Goal: Task Accomplishment & Management: Manage account settings

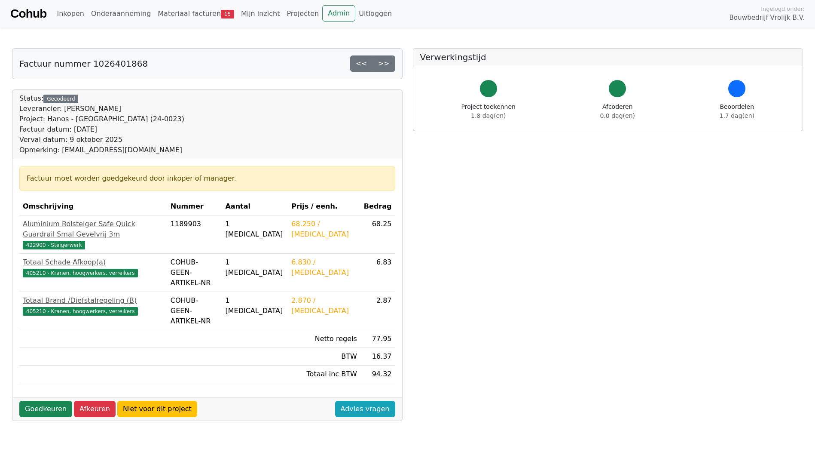
scroll to position [189, 0]
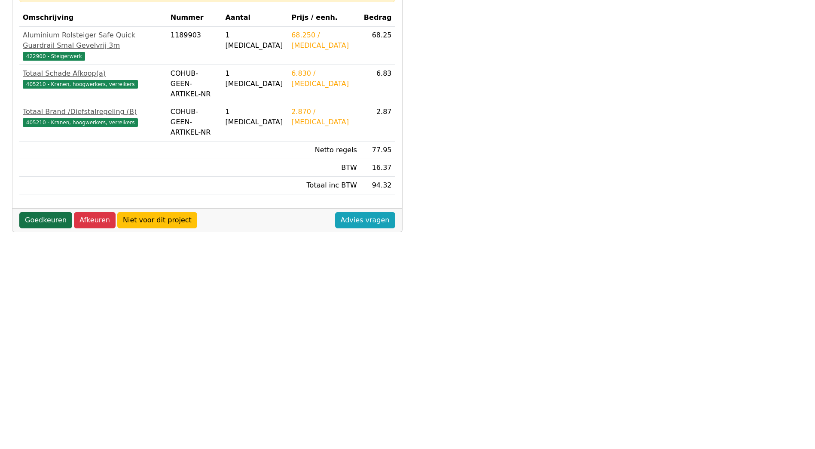
click at [41, 212] on link "Goedkeuren" at bounding box center [45, 220] width 53 height 16
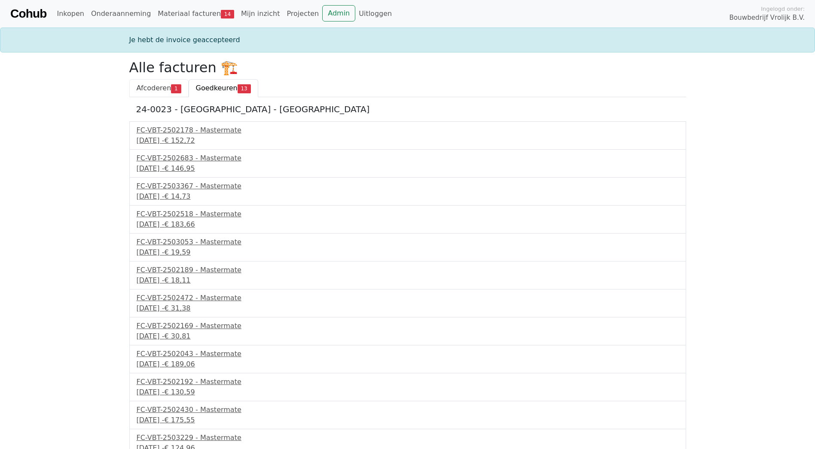
click at [165, 84] on span "Afcoderen" at bounding box center [154, 88] width 35 height 8
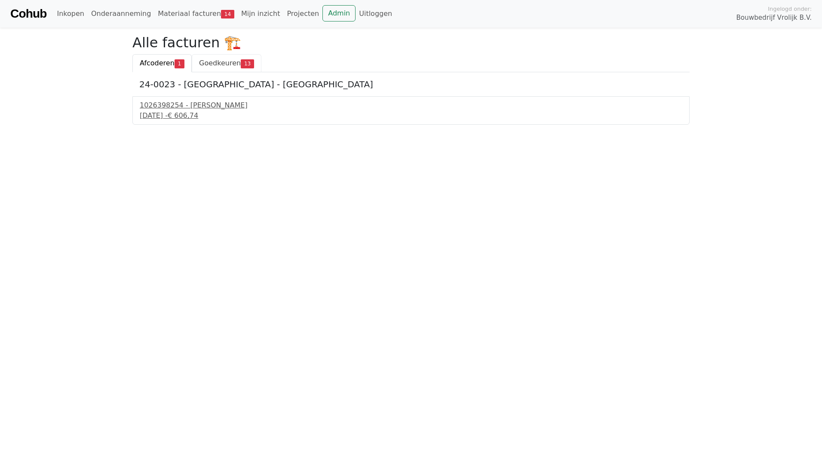
click at [232, 62] on span "Goedkeuren" at bounding box center [220, 63] width 42 height 8
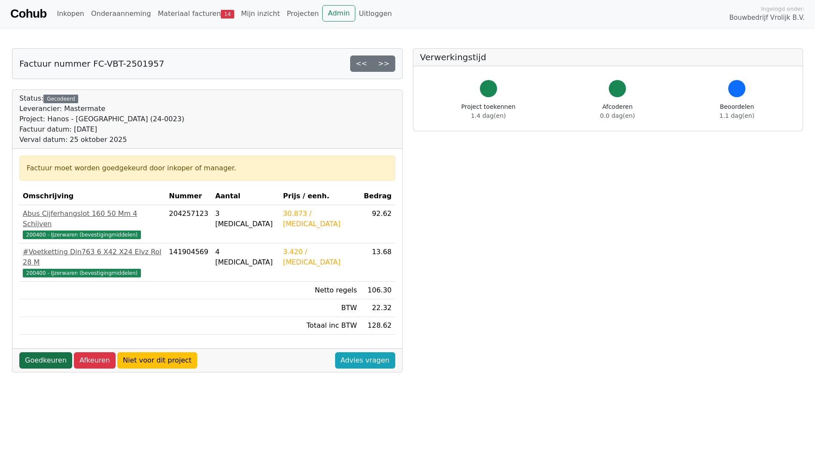
click at [36, 352] on link "Goedkeuren" at bounding box center [45, 360] width 53 height 16
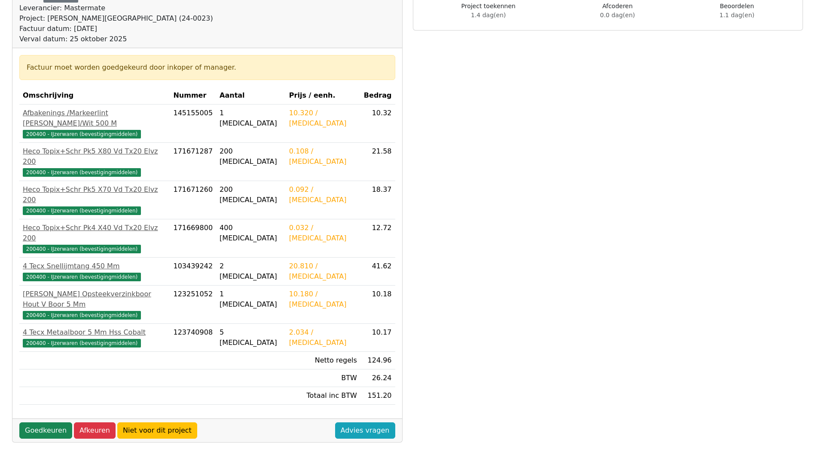
scroll to position [189, 0]
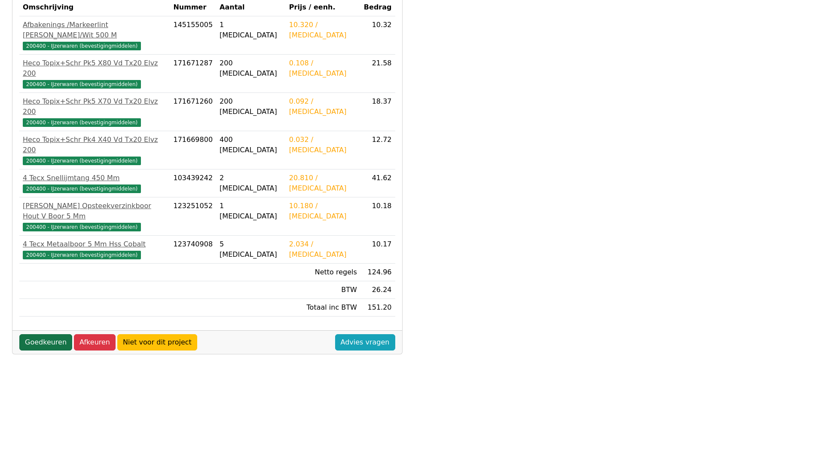
click at [47, 334] on link "Goedkeuren" at bounding box center [45, 342] width 53 height 16
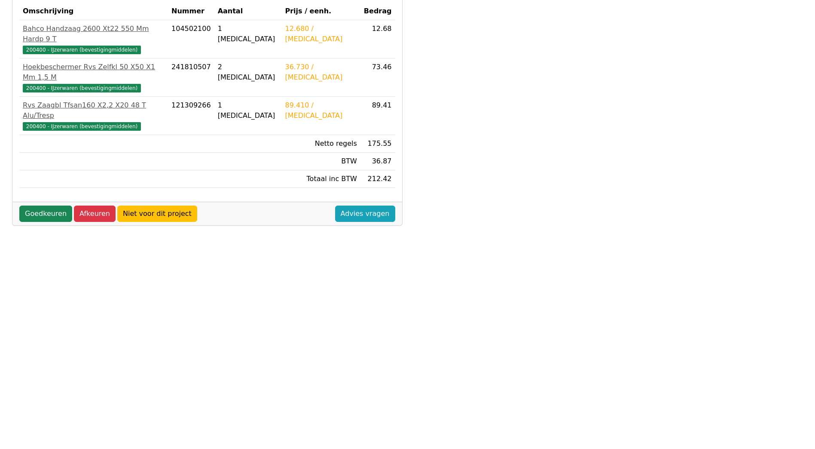
scroll to position [189, 0]
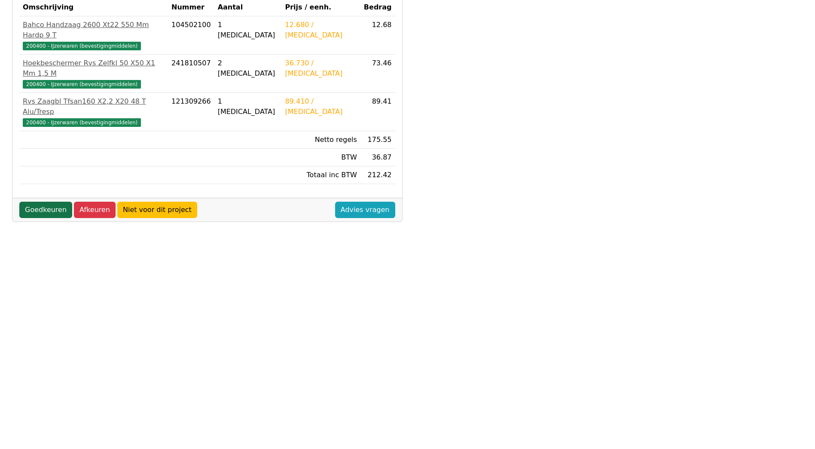
click at [30, 202] on link "Goedkeuren" at bounding box center [45, 210] width 53 height 16
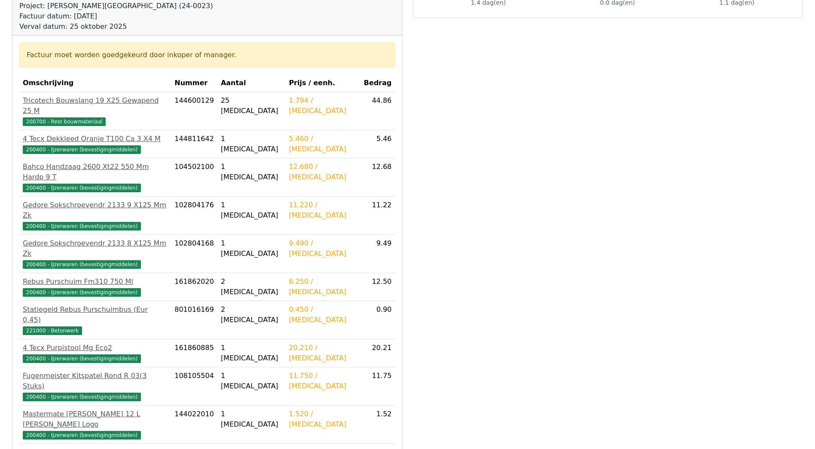
scroll to position [189, 0]
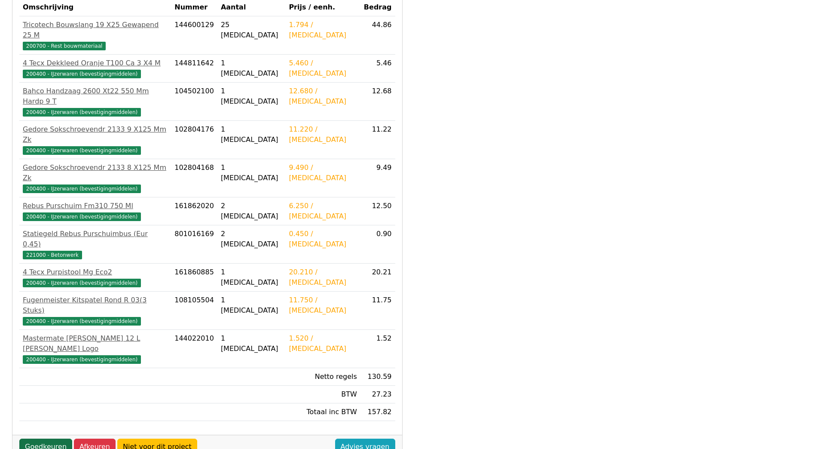
click at [40, 438] on link "Goedkeuren" at bounding box center [45, 446] width 53 height 16
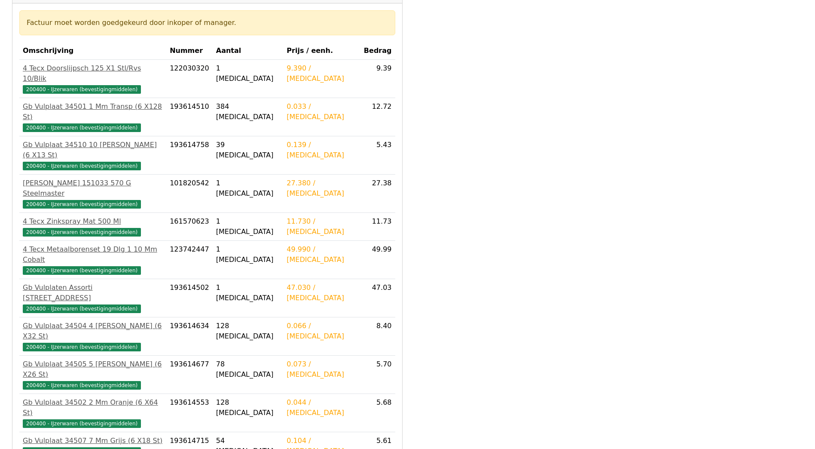
scroll to position [189, 0]
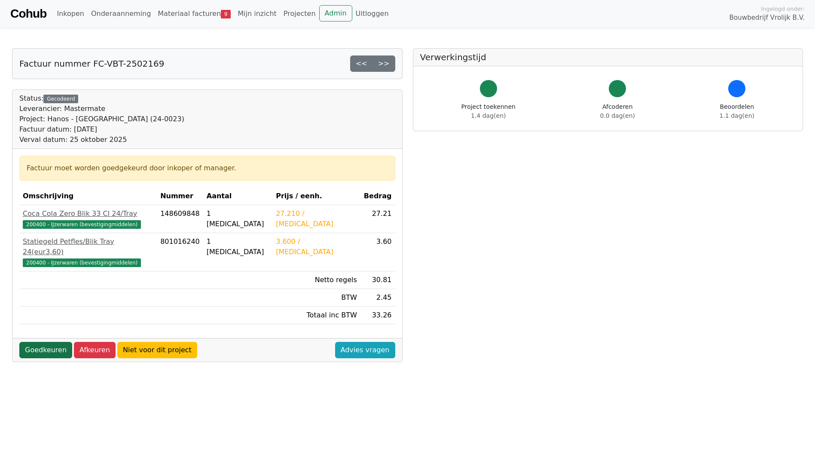
click at [31, 342] on link "Goedkeuren" at bounding box center [45, 350] width 53 height 16
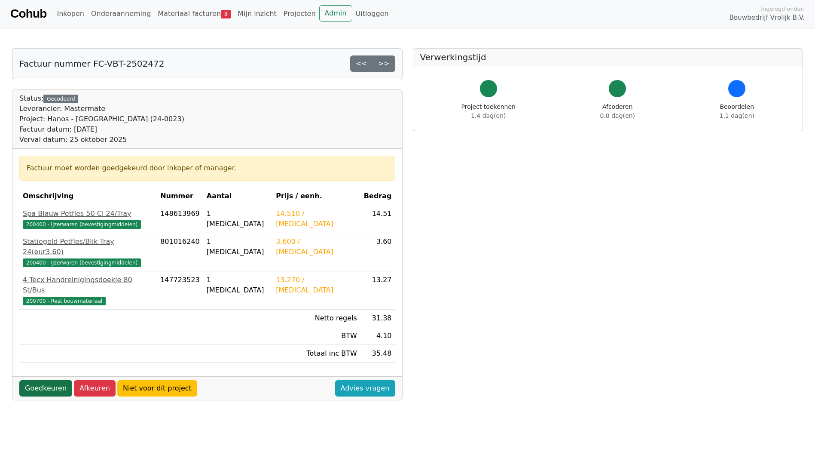
click at [28, 380] on link "Goedkeuren" at bounding box center [45, 388] width 53 height 16
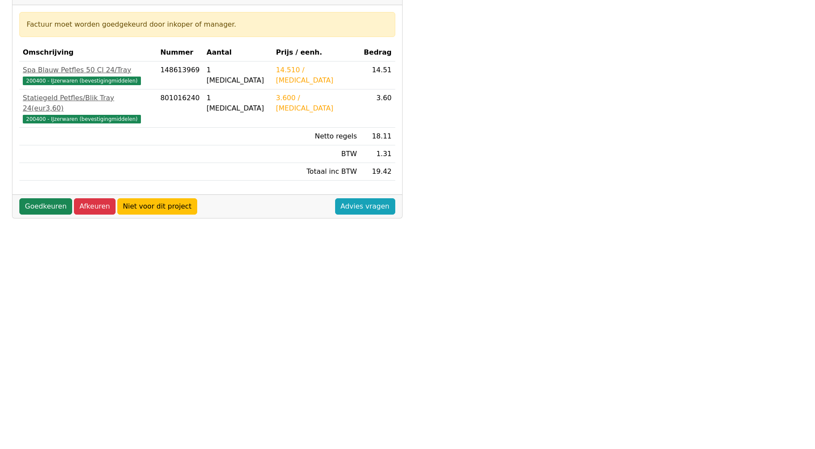
scroll to position [189, 0]
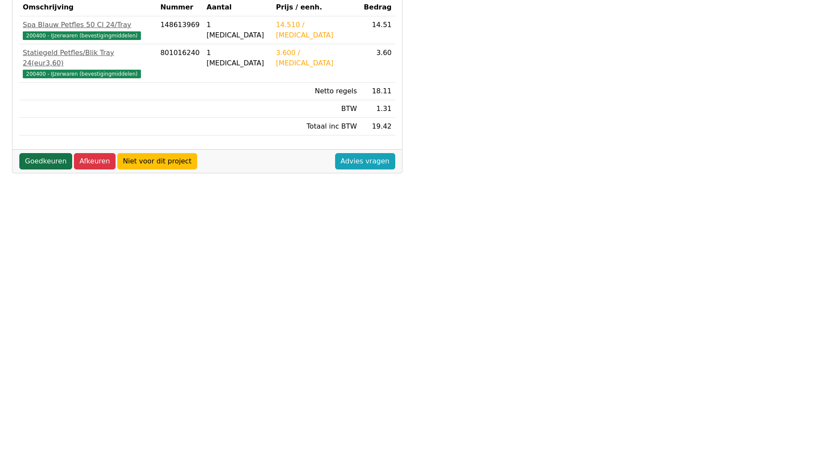
click at [47, 153] on link "Goedkeuren" at bounding box center [45, 161] width 53 height 16
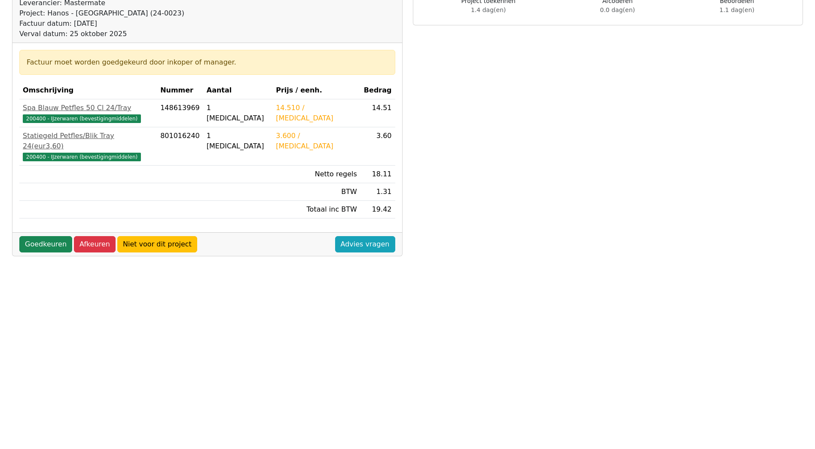
scroll to position [0, 0]
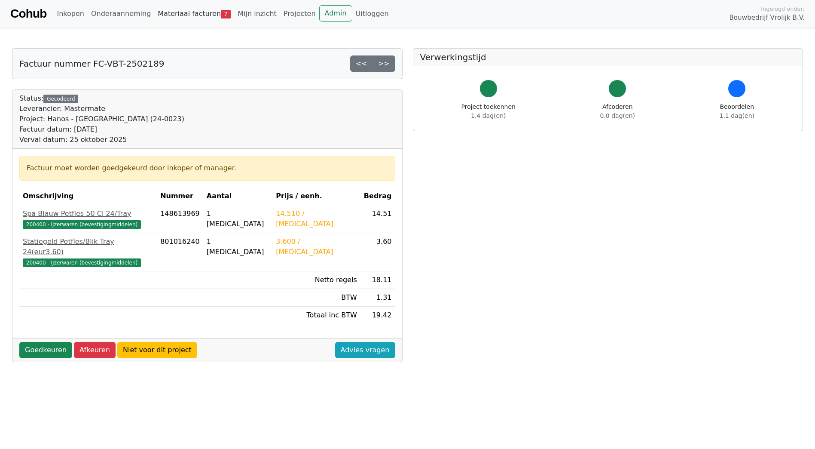
click at [197, 13] on link "Materiaal facturen 7" at bounding box center [194, 13] width 80 height 17
click at [195, 18] on link "Materiaal facturen 7" at bounding box center [194, 13] width 80 height 17
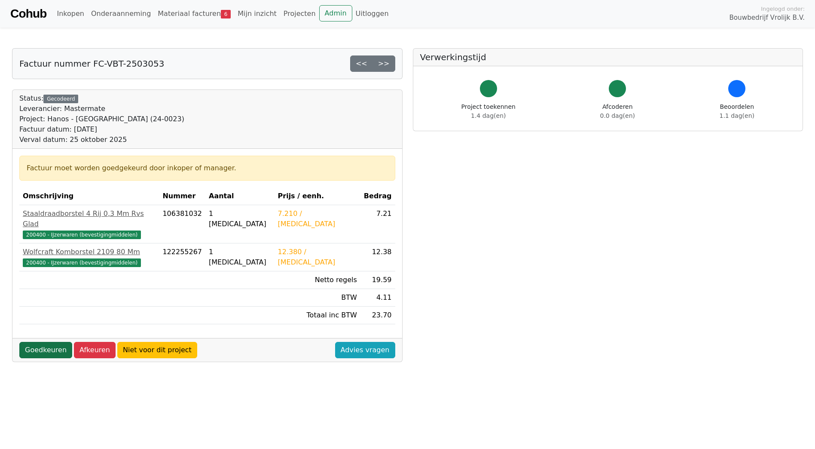
click at [55, 342] on link "Goedkeuren" at bounding box center [45, 350] width 53 height 16
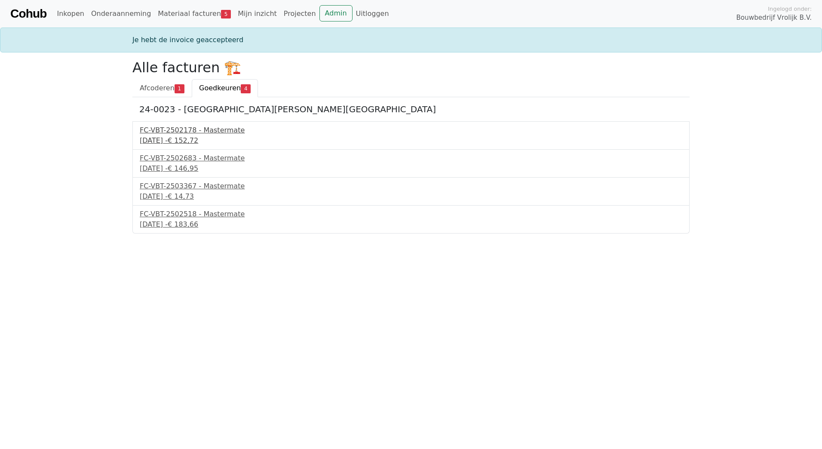
click at [204, 128] on div "FC-VBT-2502178 - Mastermate" at bounding box center [411, 130] width 542 height 10
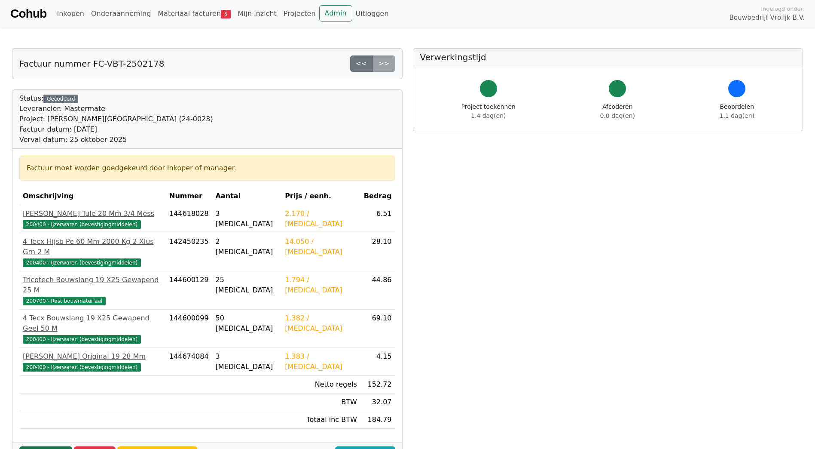
click at [40, 446] on link "Goedkeuren" at bounding box center [45, 454] width 53 height 16
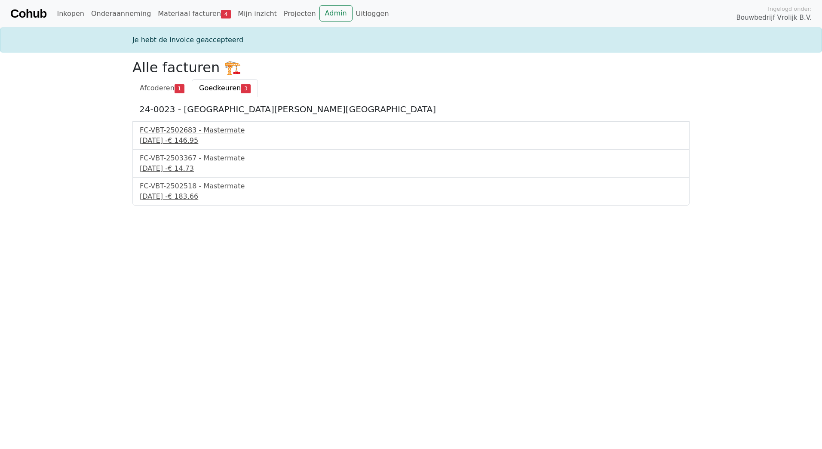
click at [198, 127] on div "FC-VBT-2502683 - Mastermate" at bounding box center [411, 130] width 542 height 10
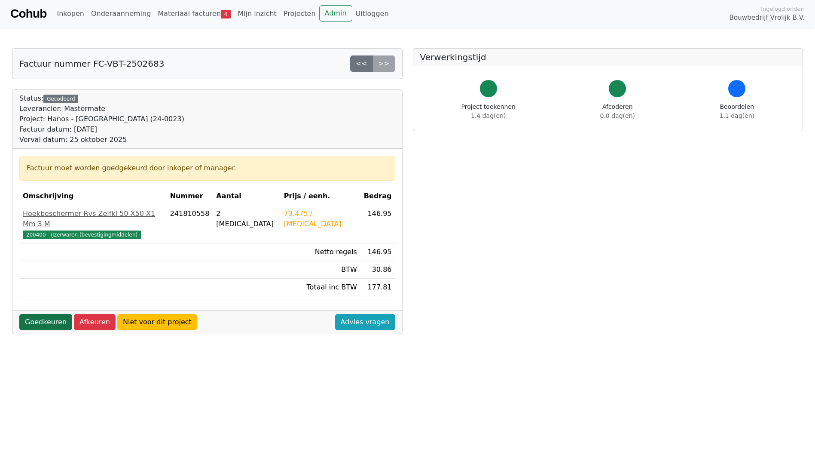
click at [42, 314] on link "Goedkeuren" at bounding box center [45, 322] width 53 height 16
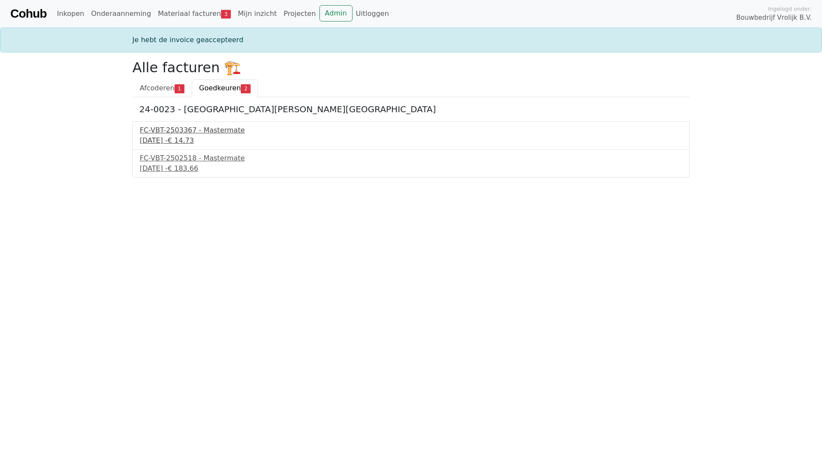
click at [202, 133] on div "FC-VBT-2503367 - Mastermate" at bounding box center [411, 130] width 542 height 10
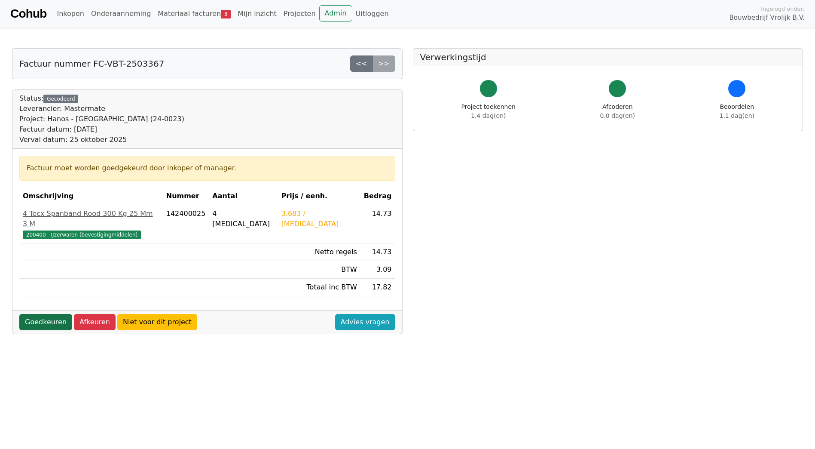
click at [32, 314] on link "Goedkeuren" at bounding box center [45, 322] width 53 height 16
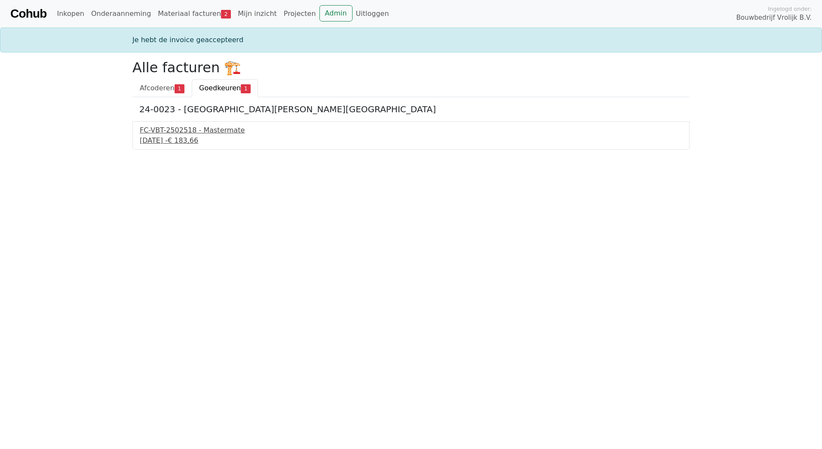
click at [214, 129] on div "FC-VBT-2502518 - Mastermate" at bounding box center [411, 130] width 542 height 10
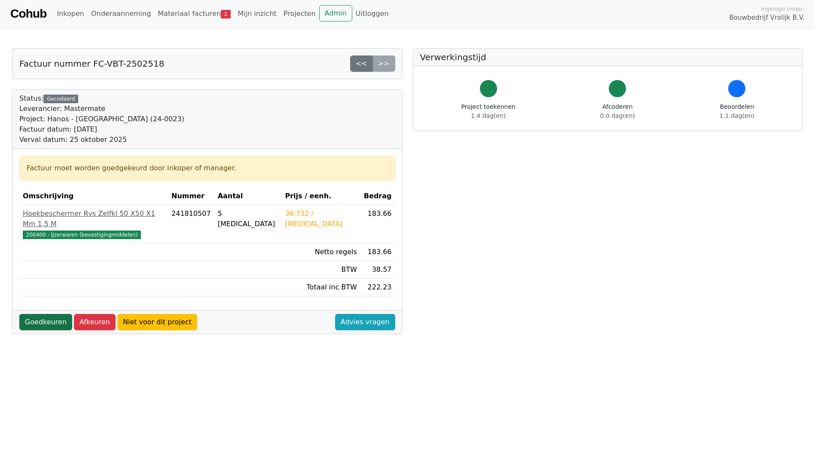
click at [44, 314] on link "Goedkeuren" at bounding box center [45, 322] width 53 height 16
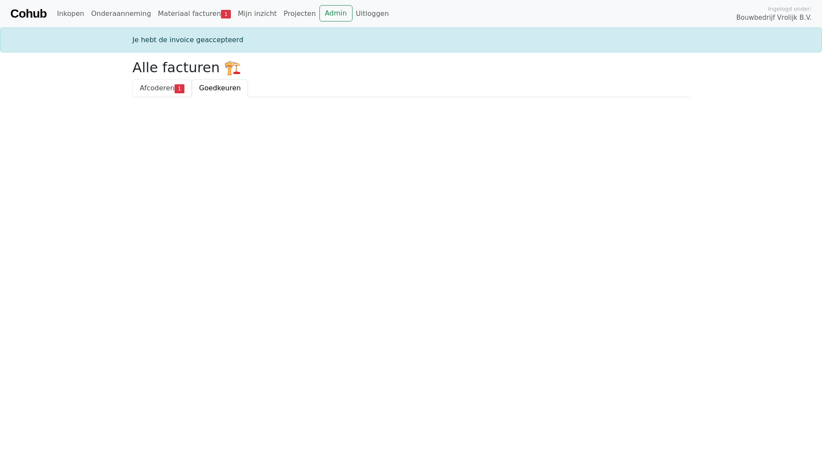
click at [149, 90] on span "Afcoderen" at bounding box center [157, 88] width 35 height 8
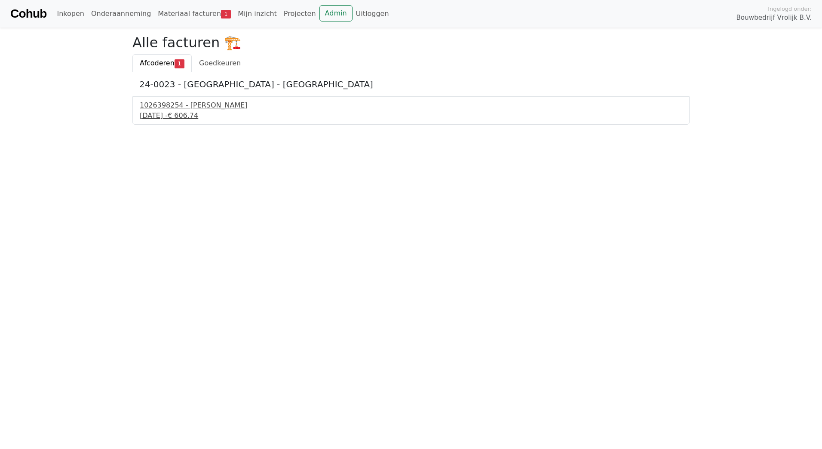
click at [189, 115] on div "8 september 2025 - € 606,74" at bounding box center [411, 115] width 542 height 10
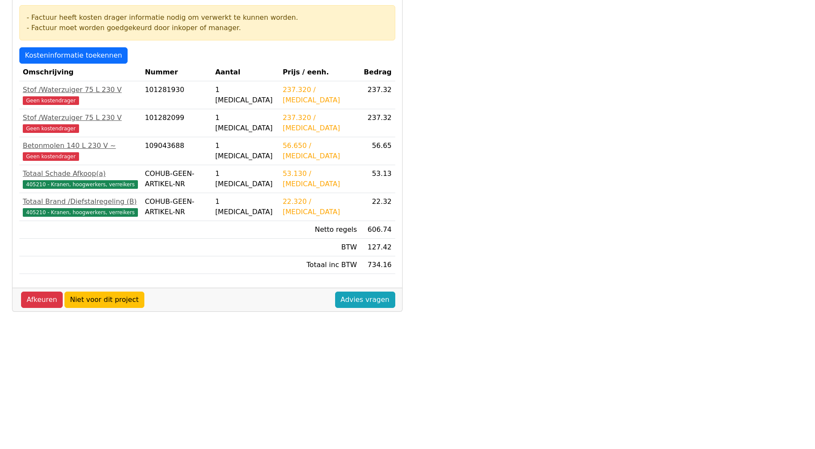
scroll to position [146, 0]
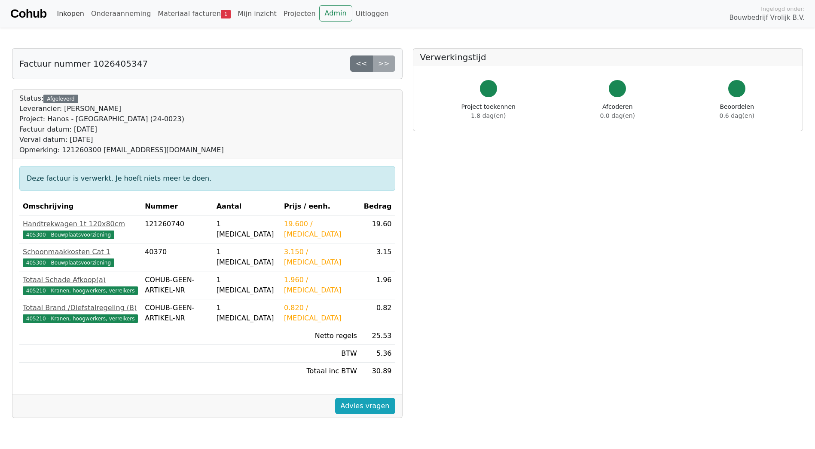
click at [70, 15] on link "Inkopen" at bounding box center [70, 13] width 34 height 17
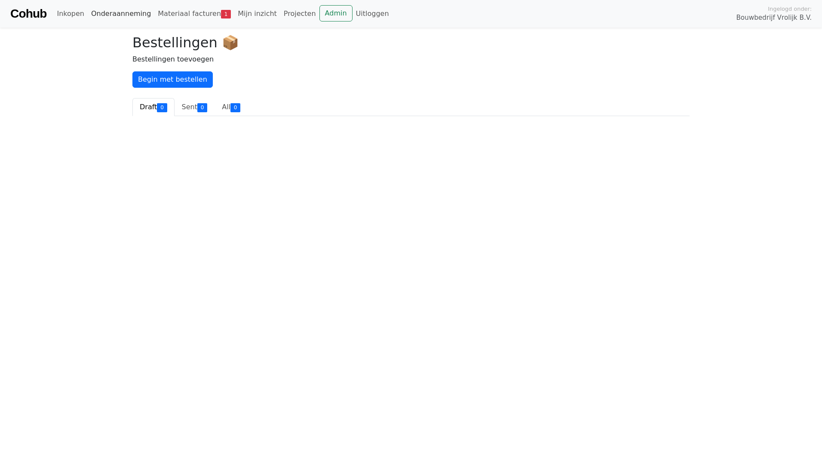
click at [116, 11] on link "Onderaanneming" at bounding box center [121, 13] width 67 height 17
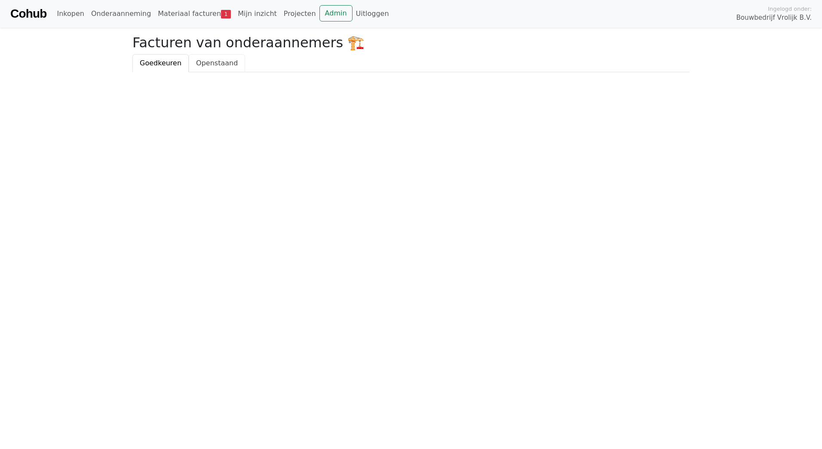
click at [197, 59] on span "Openstaand" at bounding box center [217, 63] width 42 height 8
click at [164, 62] on span "Goedkeuren" at bounding box center [161, 63] width 42 height 8
click at [234, 16] on link "Mijn inzicht" at bounding box center [257, 13] width 46 height 17
